Goal: Use online tool/utility: Utilize a website feature to perform a specific function

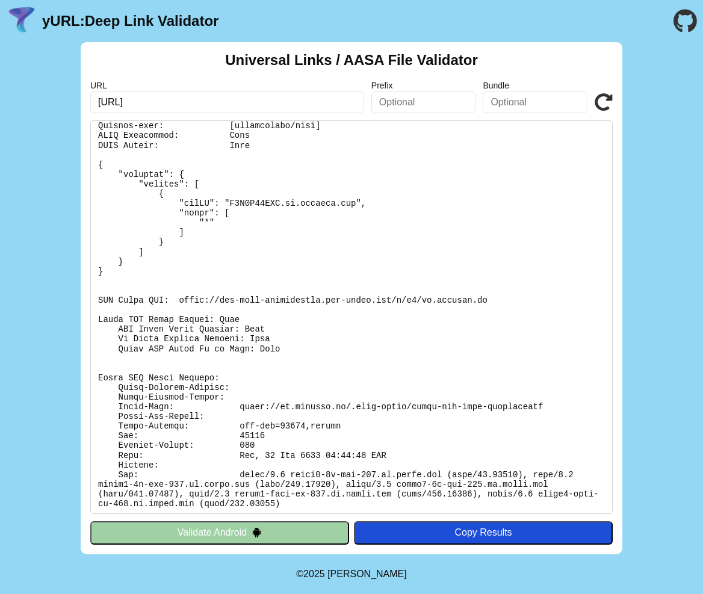
scroll to position [45, 0]
drag, startPoint x: 182, startPoint y: 298, endPoint x: 506, endPoint y: 297, distance: 324.8
click at [506, 297] on pre at bounding box center [351, 316] width 522 height 393
copy pre "[URL][DOMAIN_NAME][DOMAIN_NAME]"
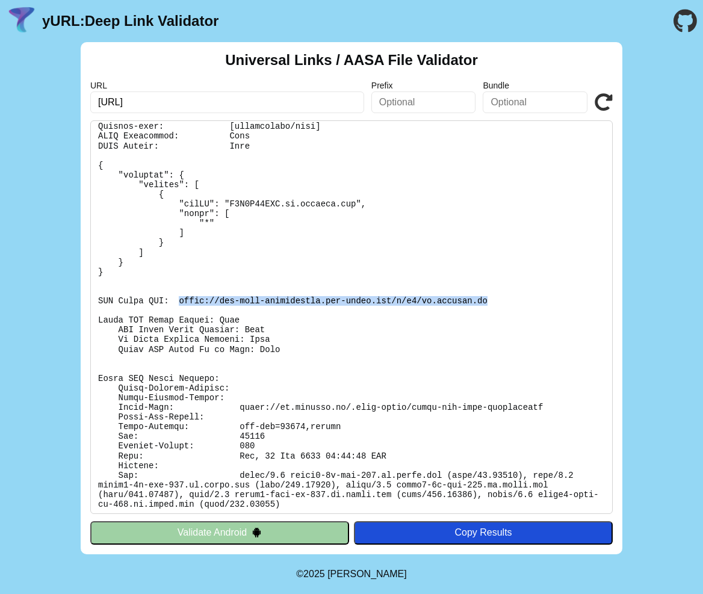
click at [373, 438] on pre at bounding box center [351, 316] width 522 height 393
click at [397, 526] on button "Copy Results" at bounding box center [483, 532] width 259 height 23
click at [285, 183] on pre at bounding box center [351, 316] width 522 height 393
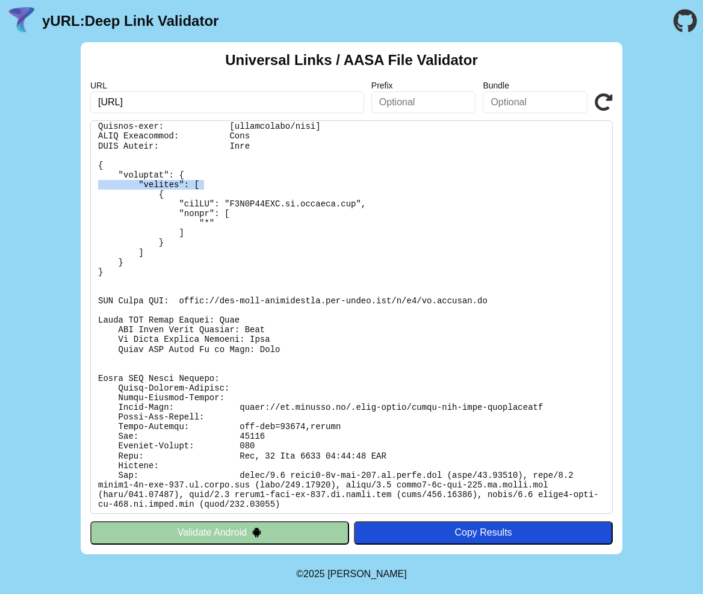
click at [285, 183] on pre at bounding box center [351, 316] width 522 height 393
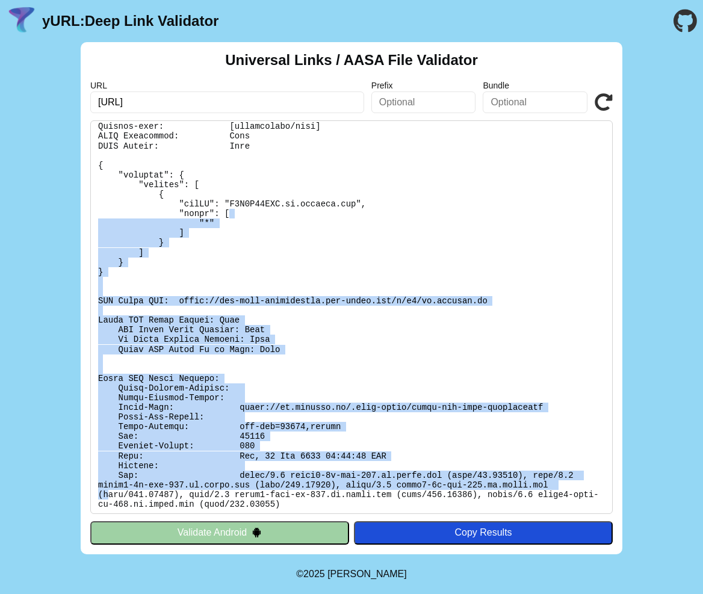
drag, startPoint x: 280, startPoint y: 216, endPoint x: 107, endPoint y: 487, distance: 321.6
click at [107, 487] on pre at bounding box center [351, 316] width 522 height 393
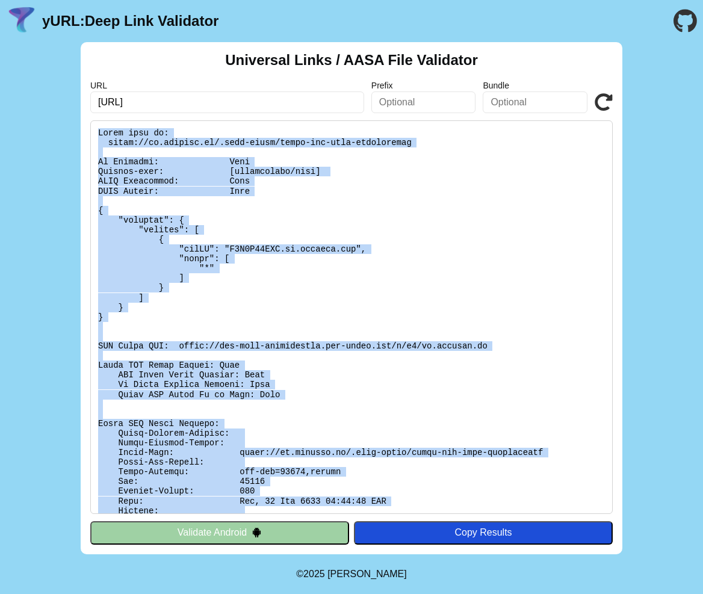
drag, startPoint x: 291, startPoint y: 498, endPoint x: 99, endPoint y: 127, distance: 418.1
click at [99, 127] on pre at bounding box center [351, 316] width 522 height 393
copy pre "Found file at: [URL] No Redirect: Pass Content-type: [application/json] JSON Va…"
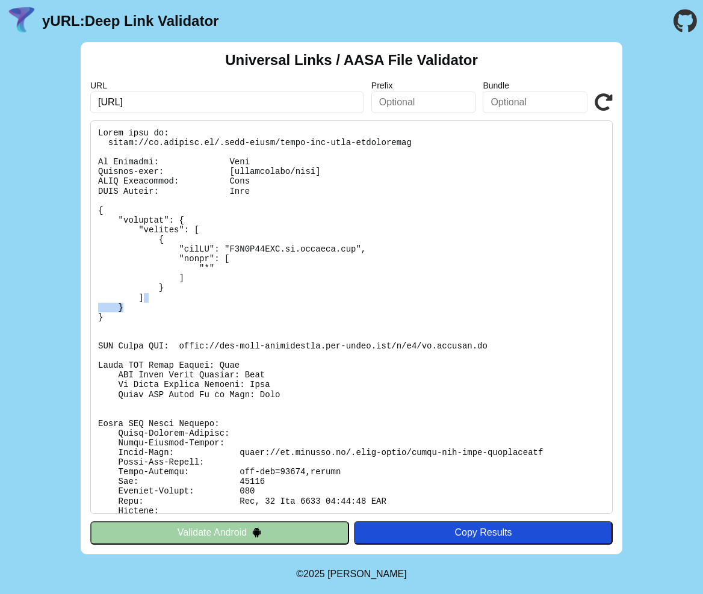
click at [663, 302] on div "Universal Links / AASA File Validator URL [URL] Prefix Bundle Validate Validate…" at bounding box center [351, 298] width 703 height 512
